Goal: Complete application form

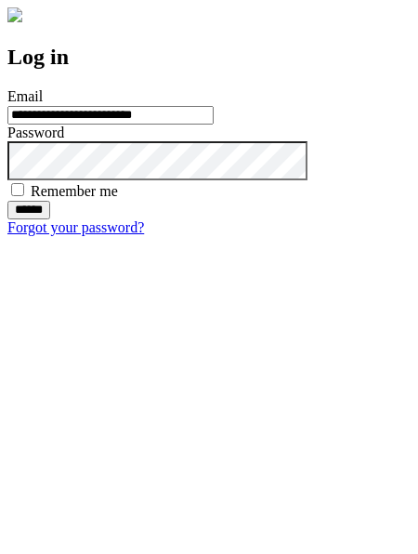
type input "**********"
click at [50, 219] on input "******" at bounding box center [28, 210] width 43 height 19
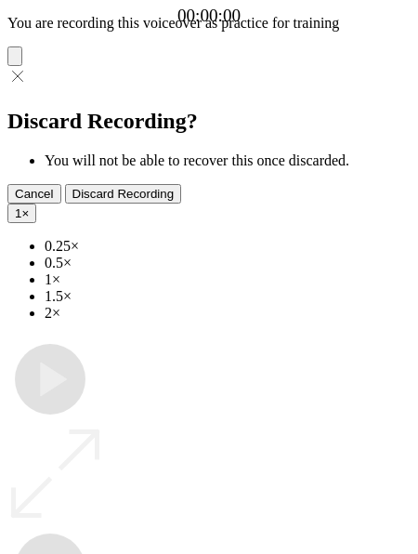
type input "**********"
